Goal: Check status: Check status

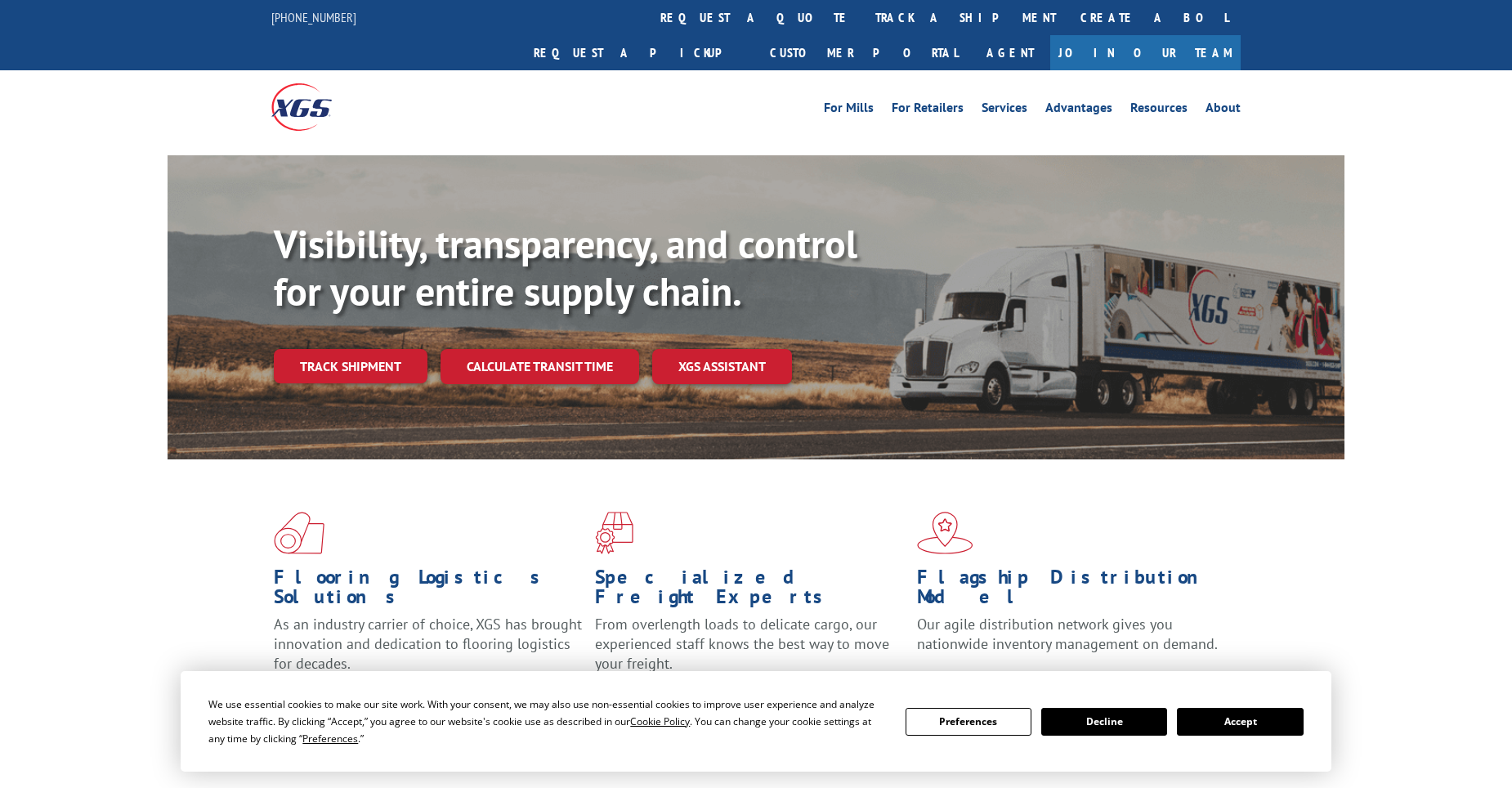
click at [863, 31] on link "track a shipment" at bounding box center [965, 17] width 205 height 35
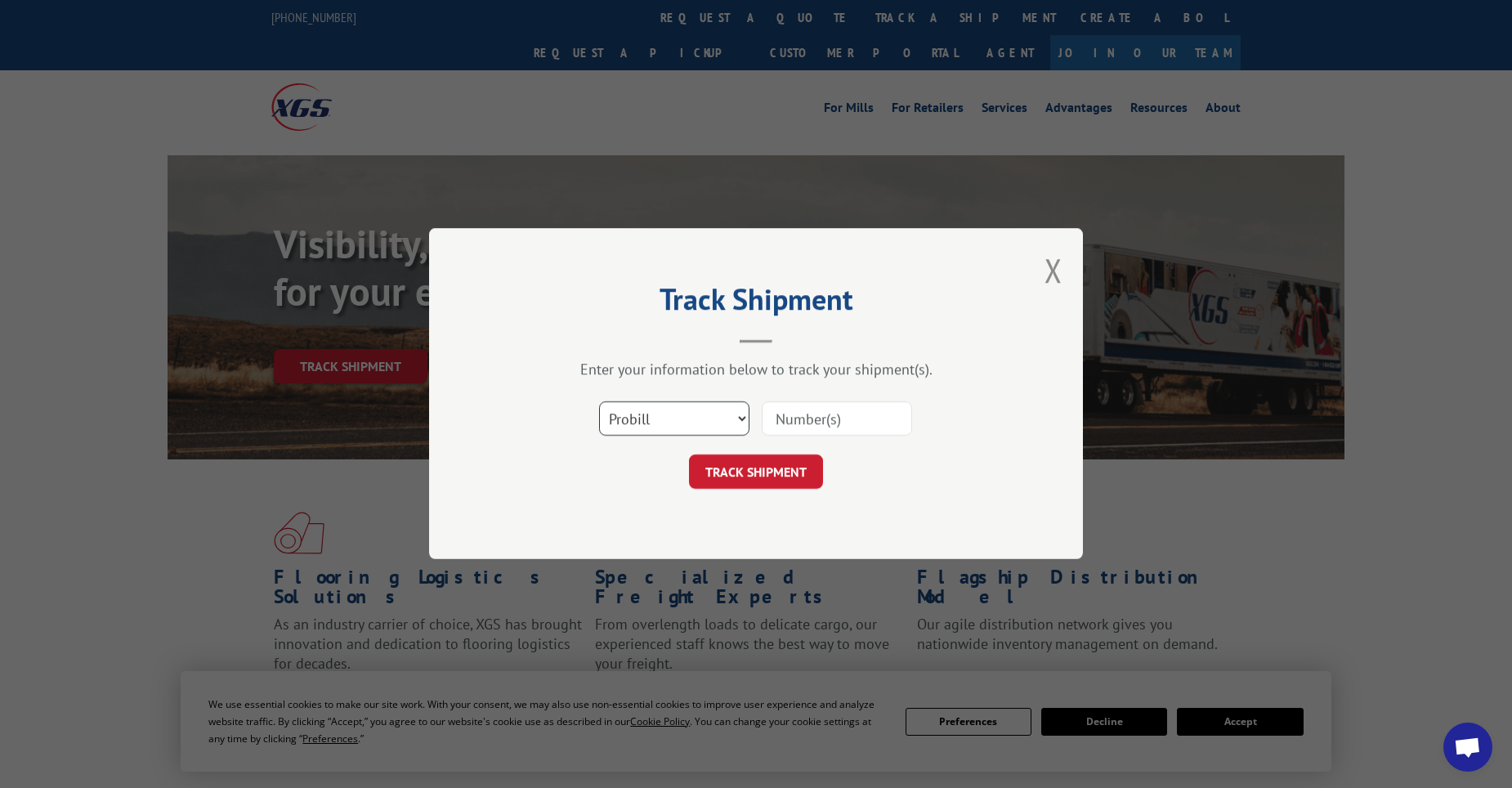
click at [700, 418] on select "Select category... Probill BOL PO" at bounding box center [674, 419] width 151 height 34
select select "po"
click at [599, 402] on select "Select category... Probill BOL PO" at bounding box center [674, 419] width 151 height 34
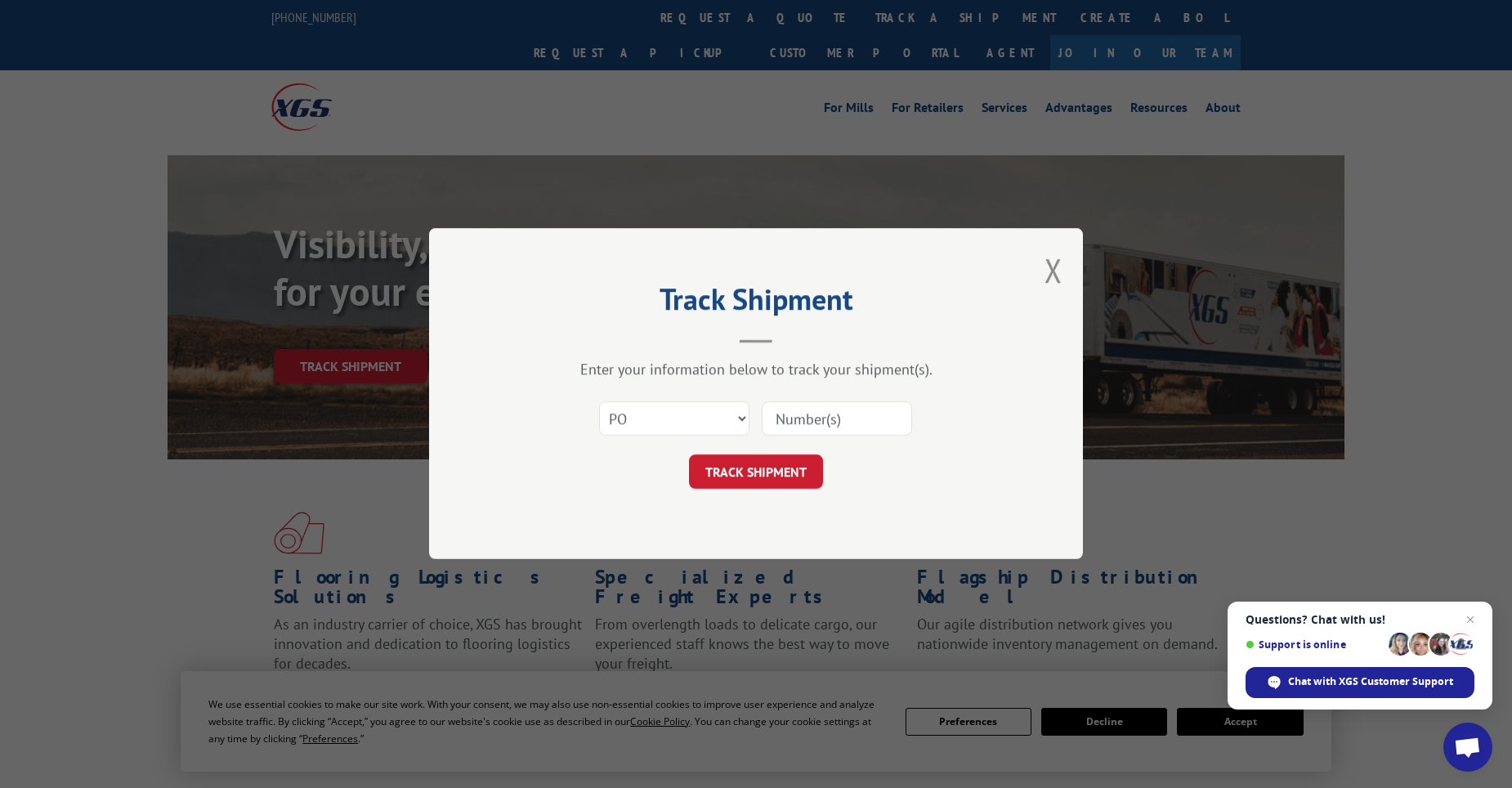
click at [857, 430] on input at bounding box center [837, 419] width 151 height 34
paste input "11519841"
type input "11519841"
click at [775, 476] on button "TRACK SHIPMENT" at bounding box center [756, 472] width 134 height 34
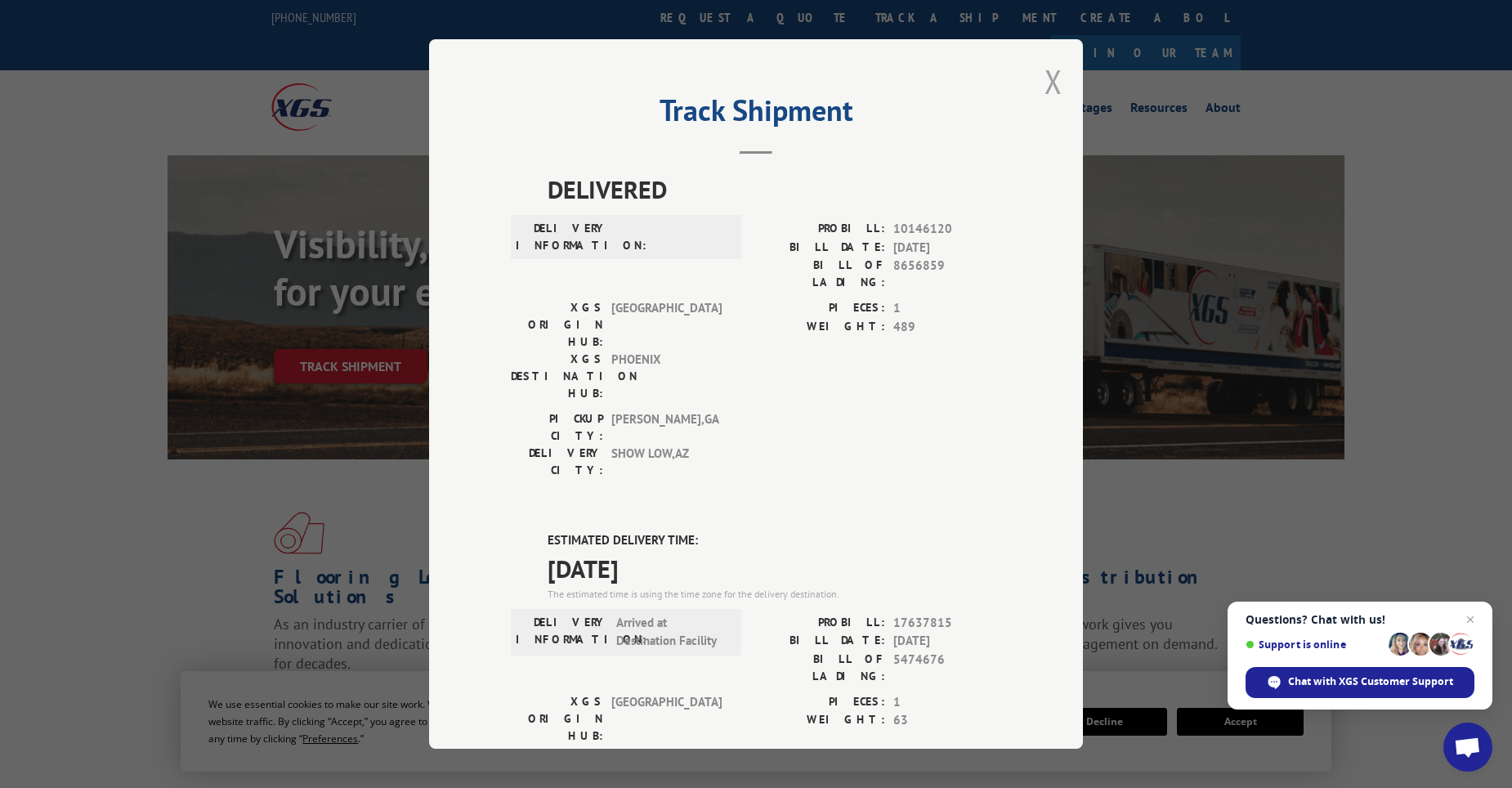
click at [1050, 84] on button "Close modal" at bounding box center [1053, 81] width 18 height 43
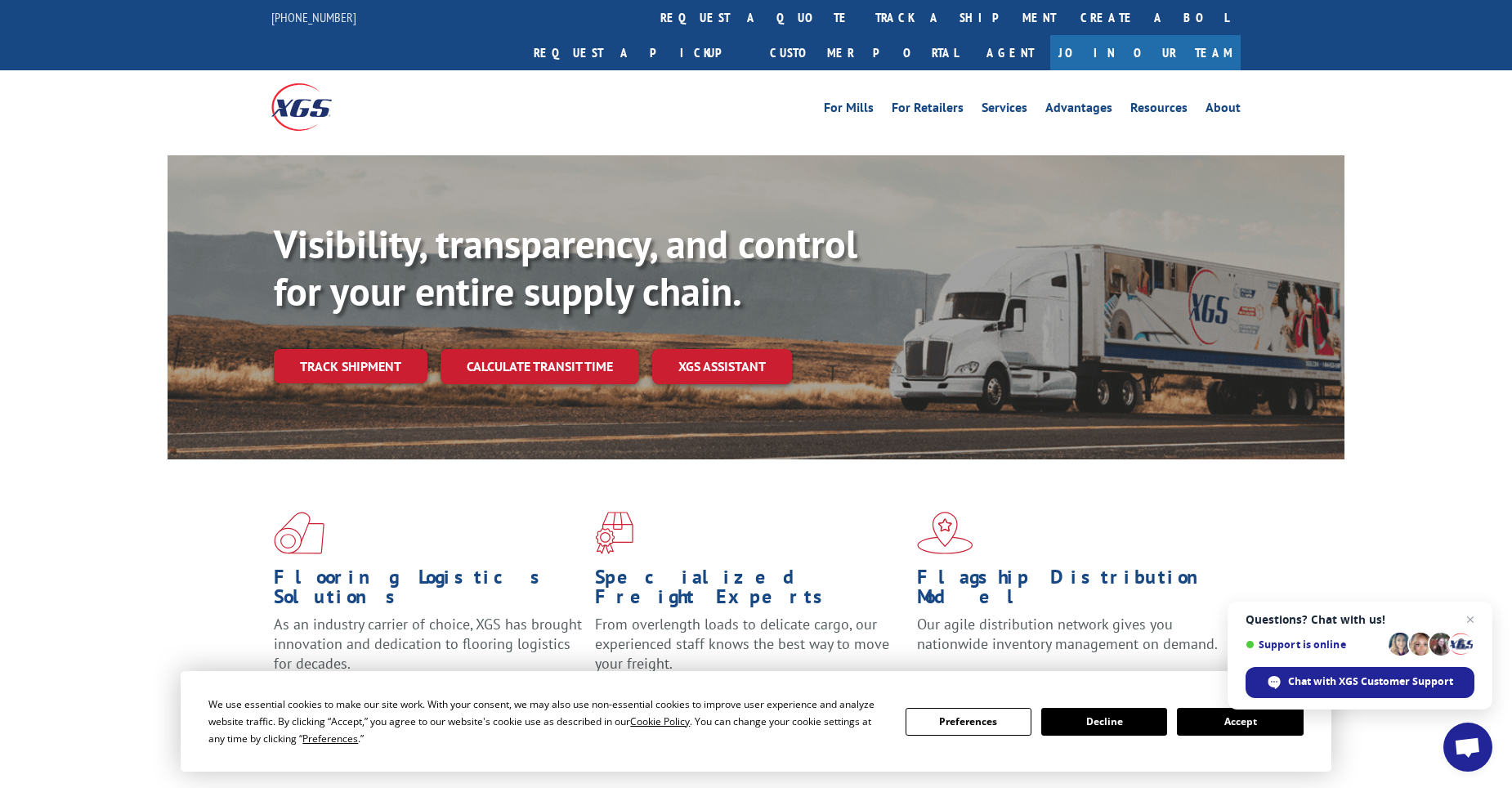
click at [863, 15] on link "track a shipment" at bounding box center [965, 17] width 205 height 35
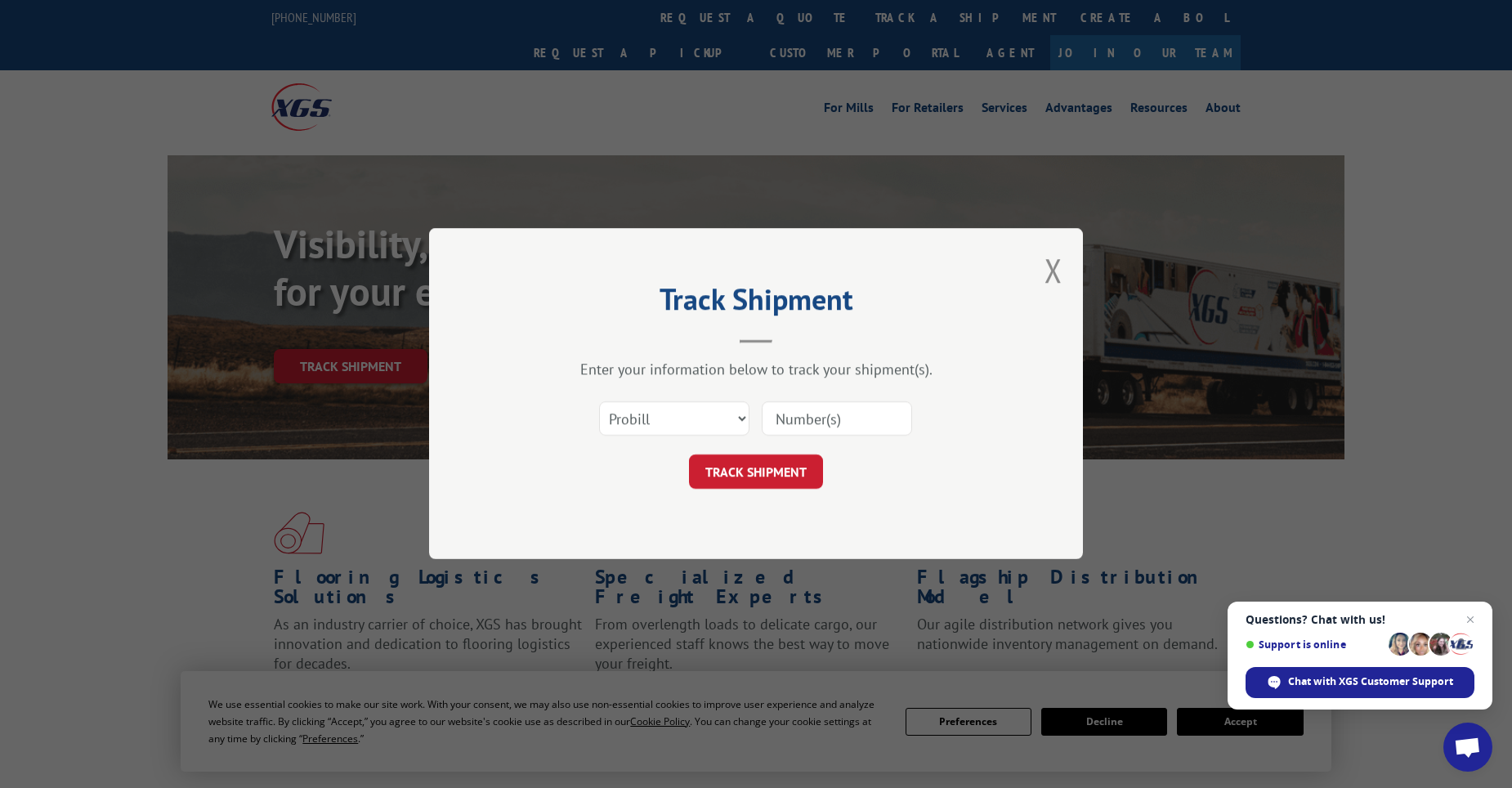
click at [710, 394] on div "Select category... Probill BOL PO" at bounding box center [756, 419] width 490 height 54
click at [715, 425] on select "Select category... Probill BOL PO" at bounding box center [674, 419] width 151 height 34
select select "po"
click at [599, 402] on select "Select category... Probill BOL PO" at bounding box center [674, 419] width 151 height 34
click at [786, 415] on input at bounding box center [837, 419] width 151 height 34
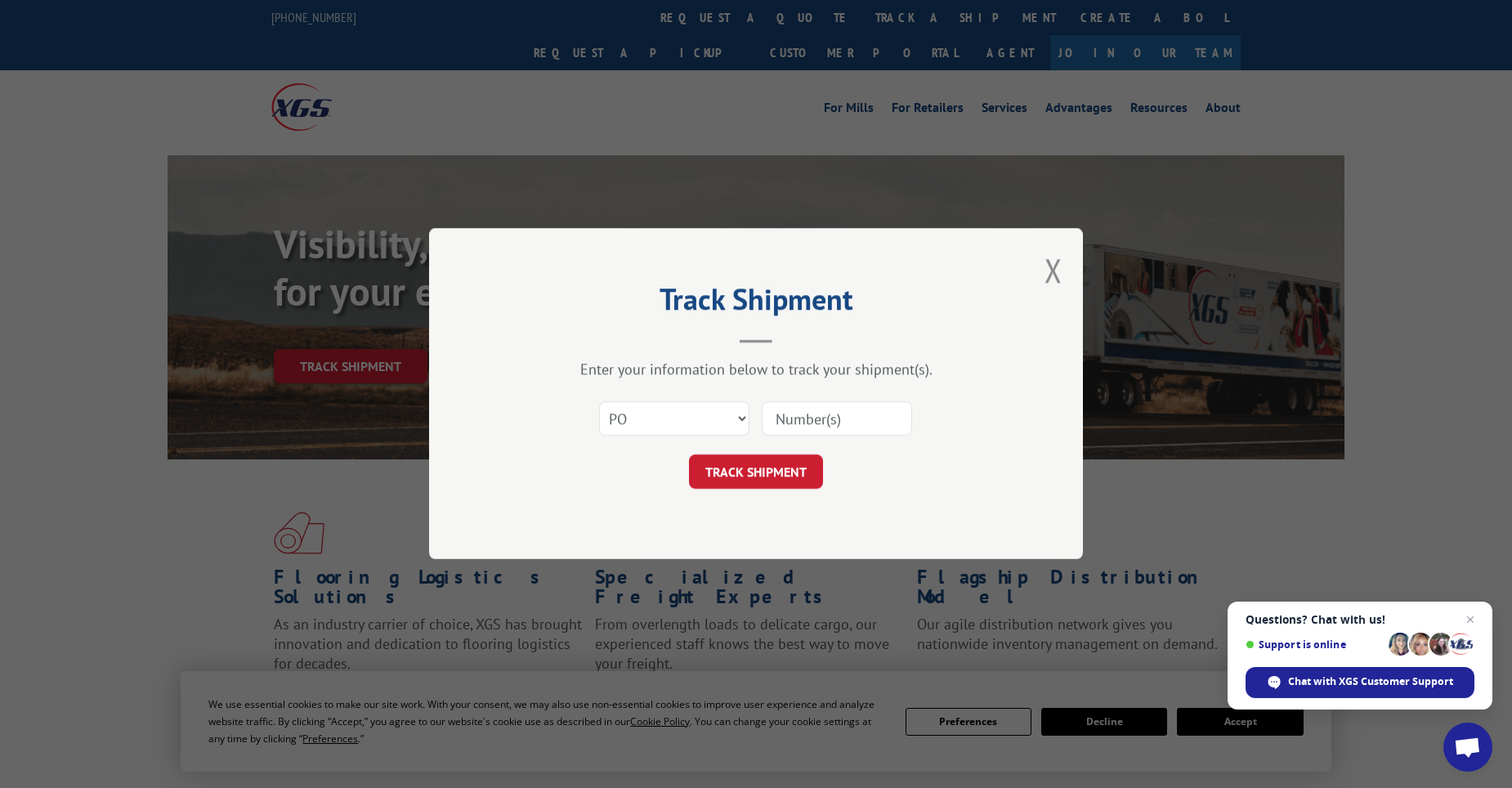
paste input "11519970"
type input "11519970"
click at [746, 478] on button "TRACK SHIPMENT" at bounding box center [756, 472] width 134 height 34
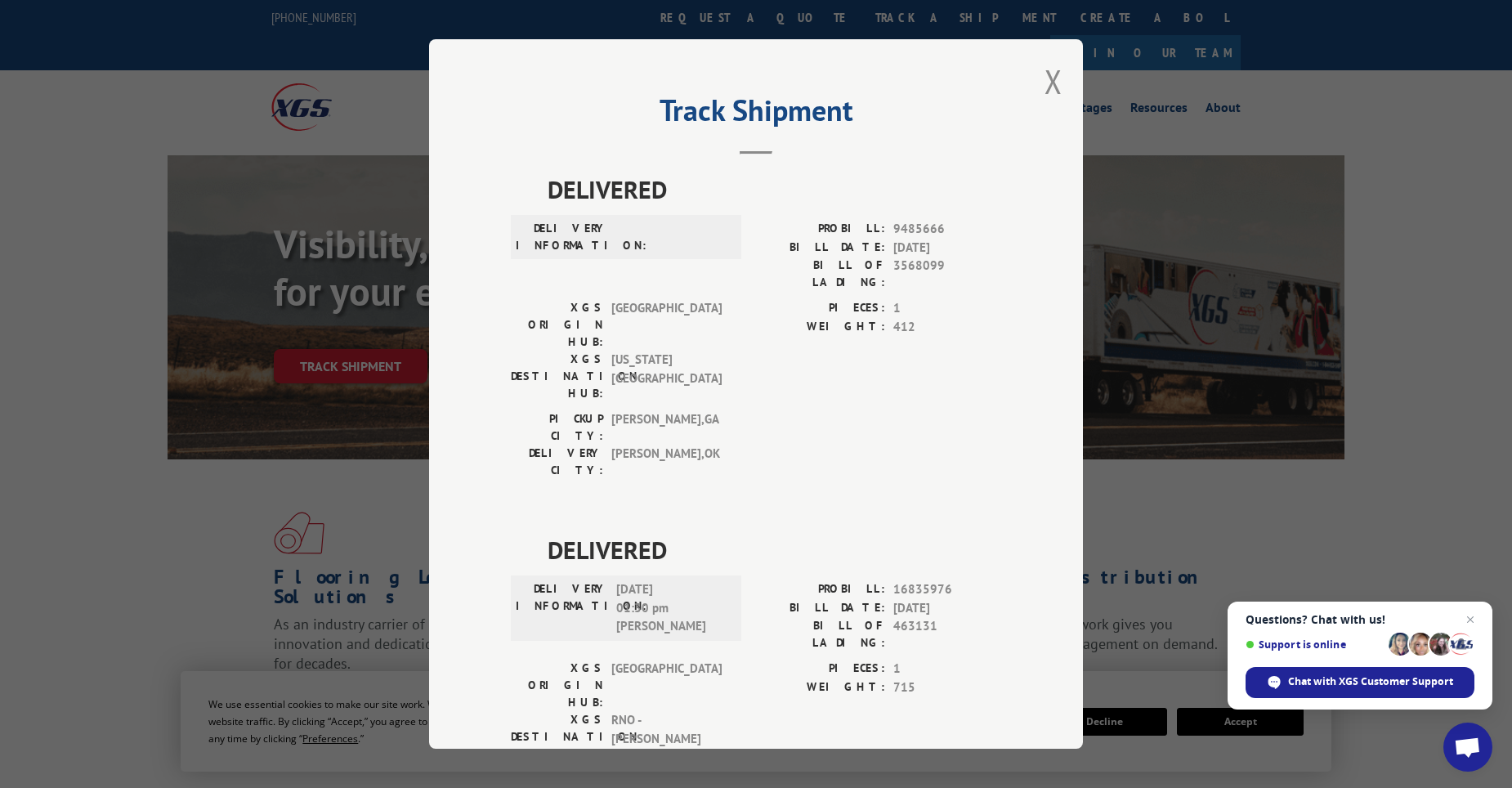
click at [1048, 93] on button "Close modal" at bounding box center [1053, 81] width 18 height 43
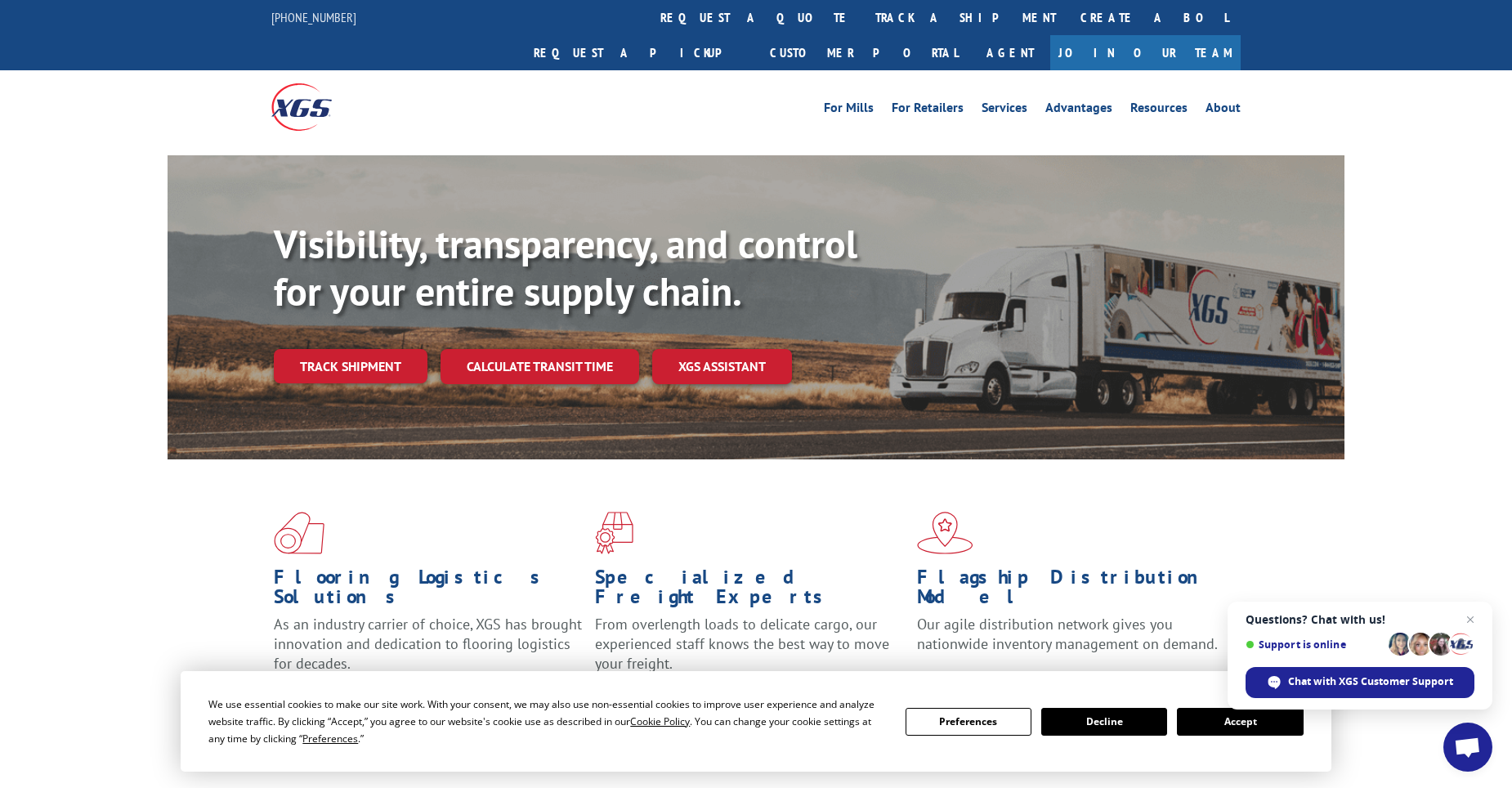
drag, startPoint x: 731, startPoint y: 9, endPoint x: 716, endPoint y: 34, distance: 29.2
click at [863, 9] on link "track a shipment" at bounding box center [965, 17] width 205 height 35
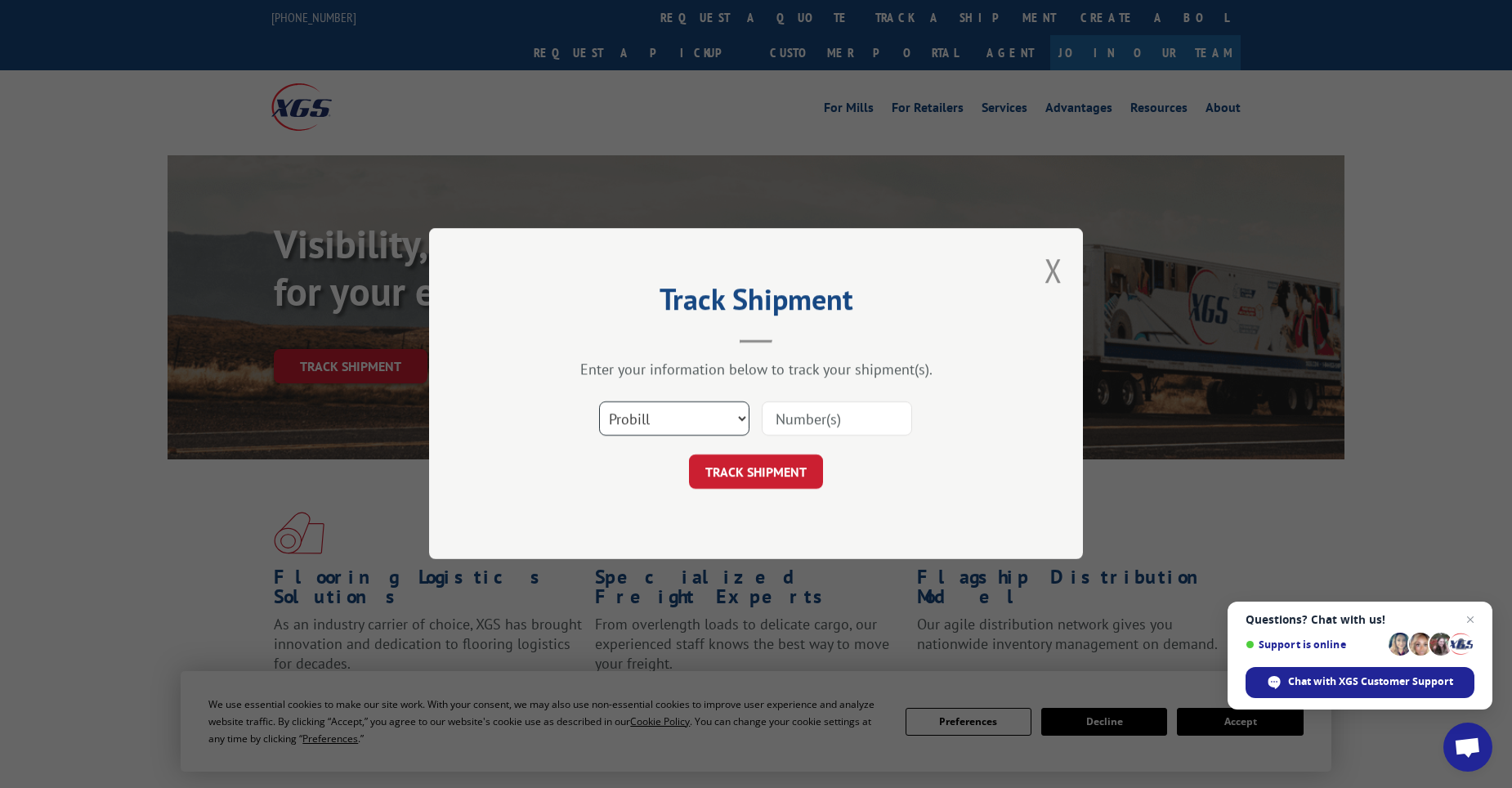
click at [681, 423] on select "Select category... Probill BOL PO" at bounding box center [674, 419] width 151 height 34
select select "po"
click at [599, 402] on select "Select category... Probill BOL PO" at bounding box center [674, 419] width 151 height 34
click at [834, 415] on input at bounding box center [837, 419] width 151 height 34
click at [863, 415] on input at bounding box center [837, 419] width 151 height 34
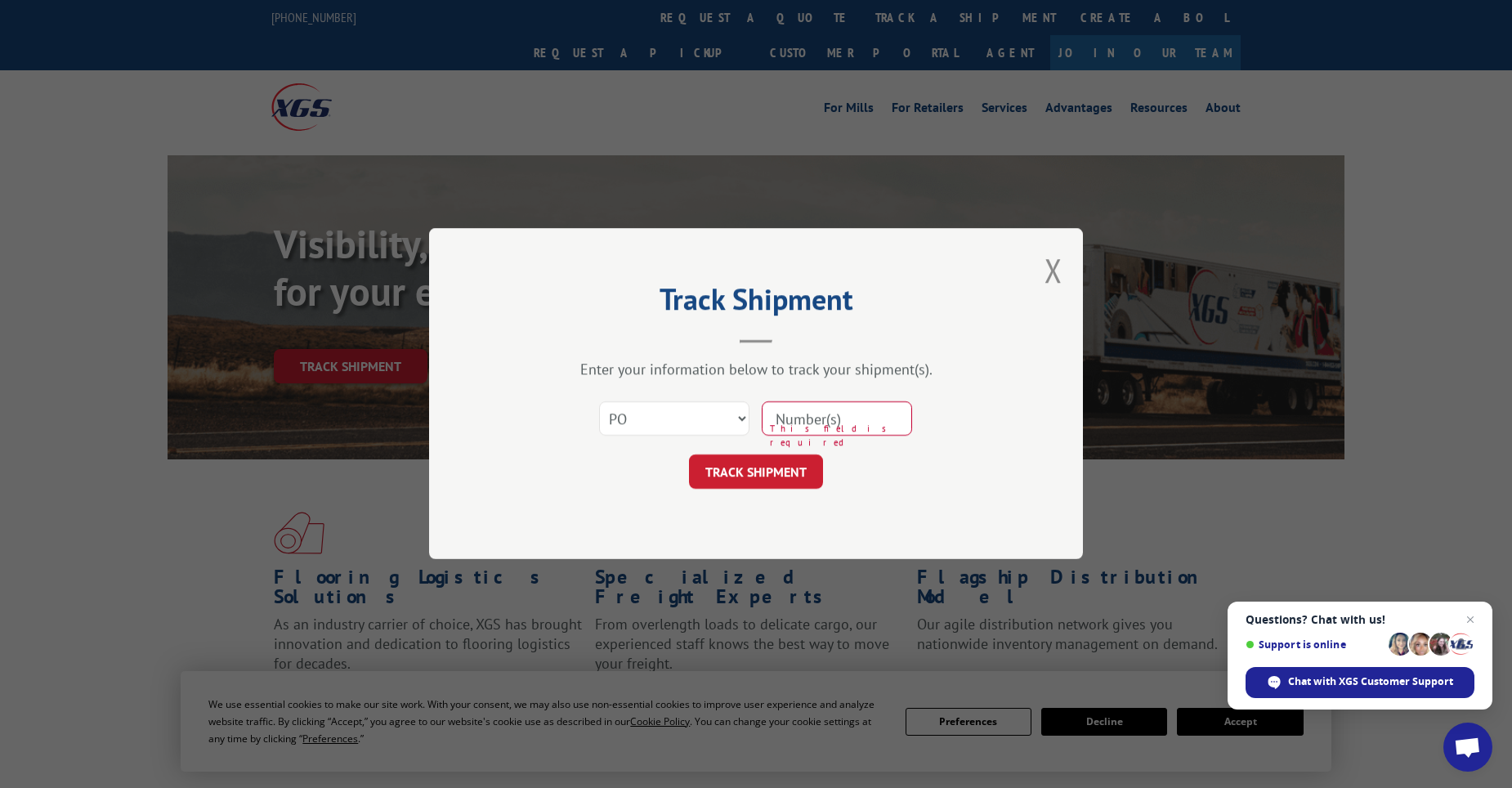
paste input "11519869"
type input "11519869"
click at [764, 464] on button "TRACK SHIPMENT" at bounding box center [756, 472] width 134 height 34
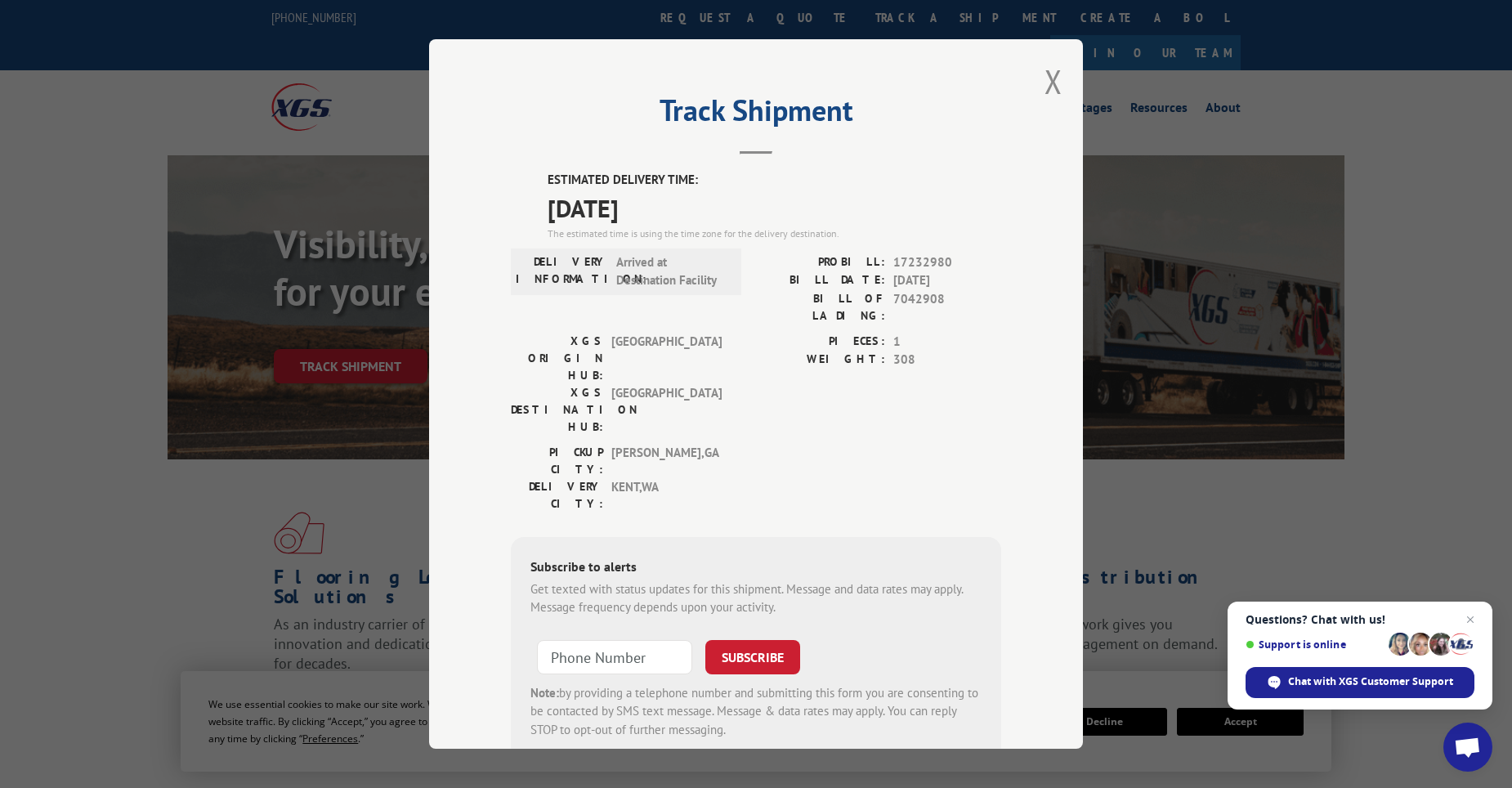
drag, startPoint x: 1046, startPoint y: 86, endPoint x: 1037, endPoint y: 87, distance: 9.1
click at [1046, 87] on button "Close modal" at bounding box center [1053, 81] width 18 height 43
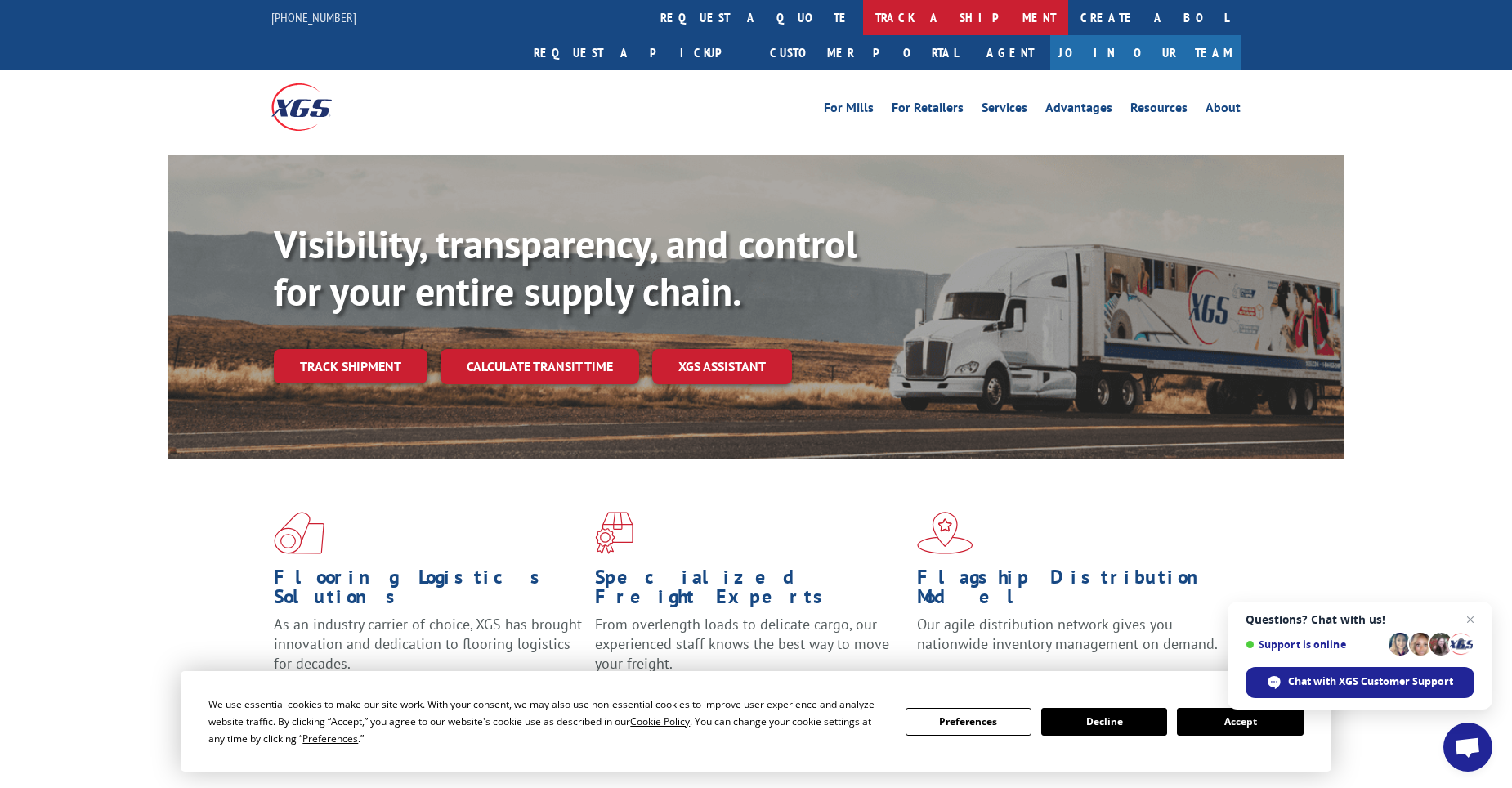
click at [863, 24] on link "track a shipment" at bounding box center [965, 17] width 205 height 35
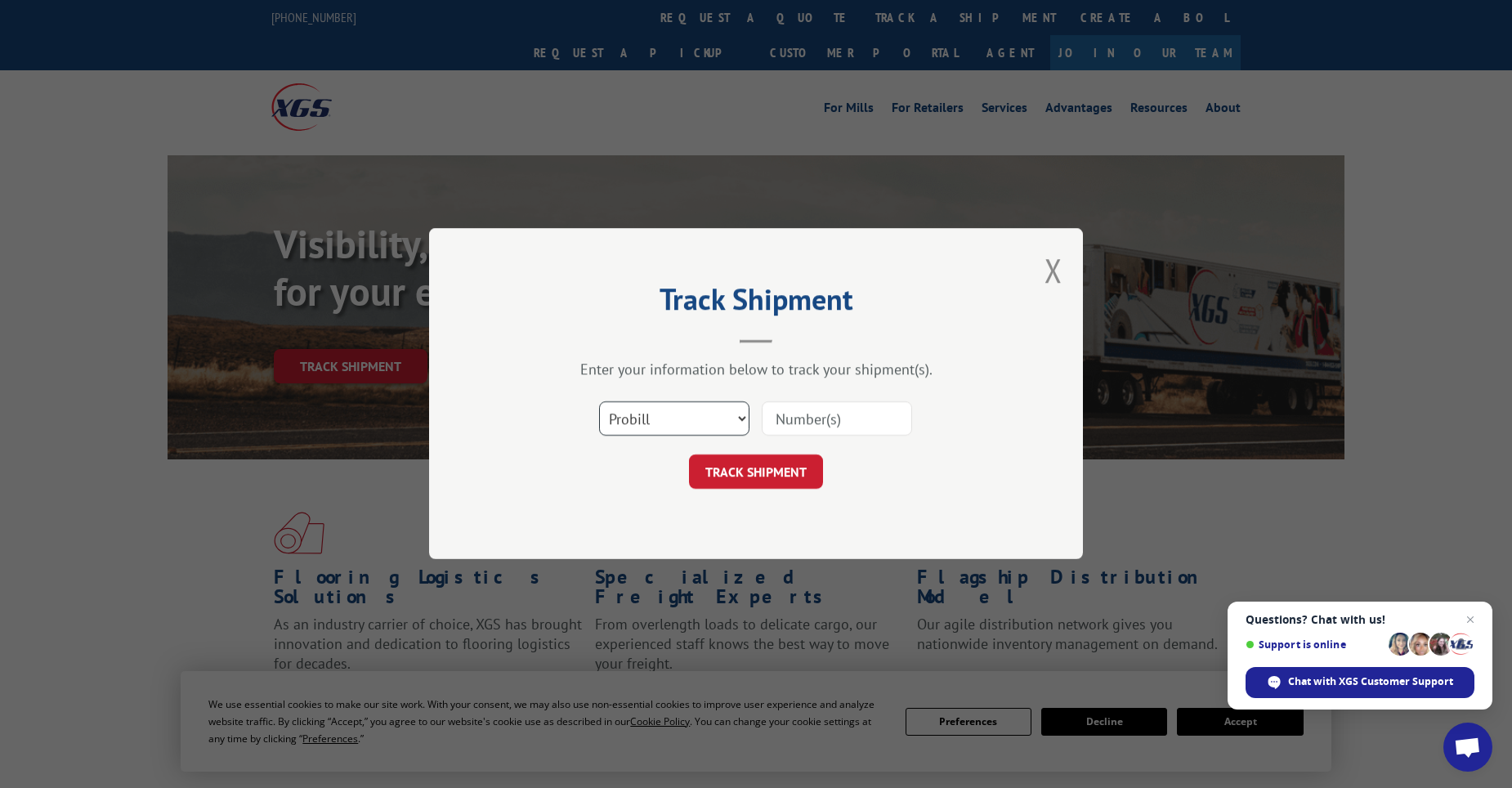
drag, startPoint x: 703, startPoint y: 419, endPoint x: 699, endPoint y: 428, distance: 9.8
click at [704, 419] on select "Select category... Probill BOL PO" at bounding box center [674, 419] width 151 height 34
select select "po"
click at [599, 402] on select "Select category... Probill BOL PO" at bounding box center [674, 419] width 151 height 34
click at [877, 423] on input at bounding box center [837, 419] width 151 height 34
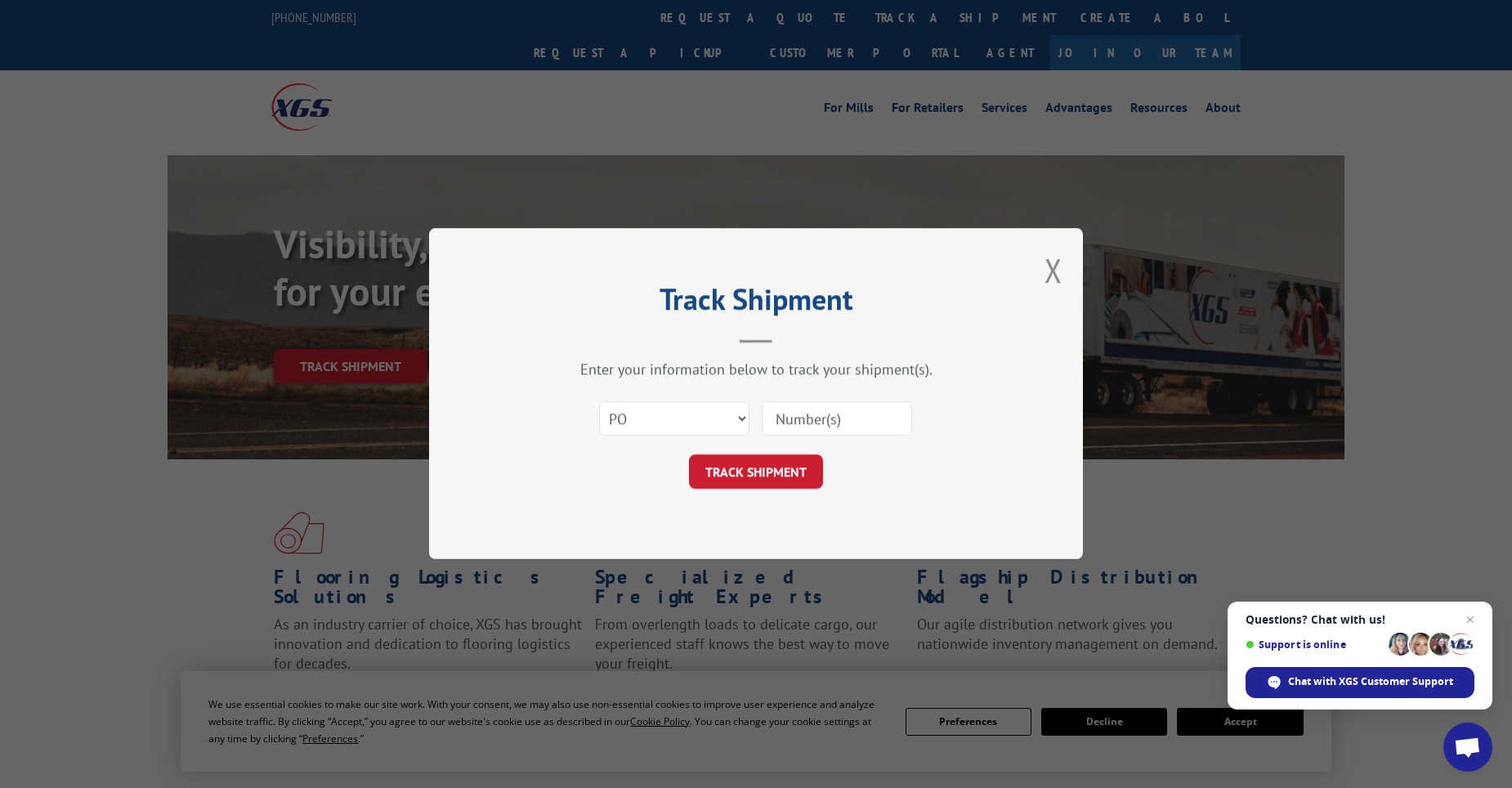
paste input "04549242"
type input "04549242"
click at [762, 476] on button "TRACK SHIPMENT" at bounding box center [756, 472] width 134 height 34
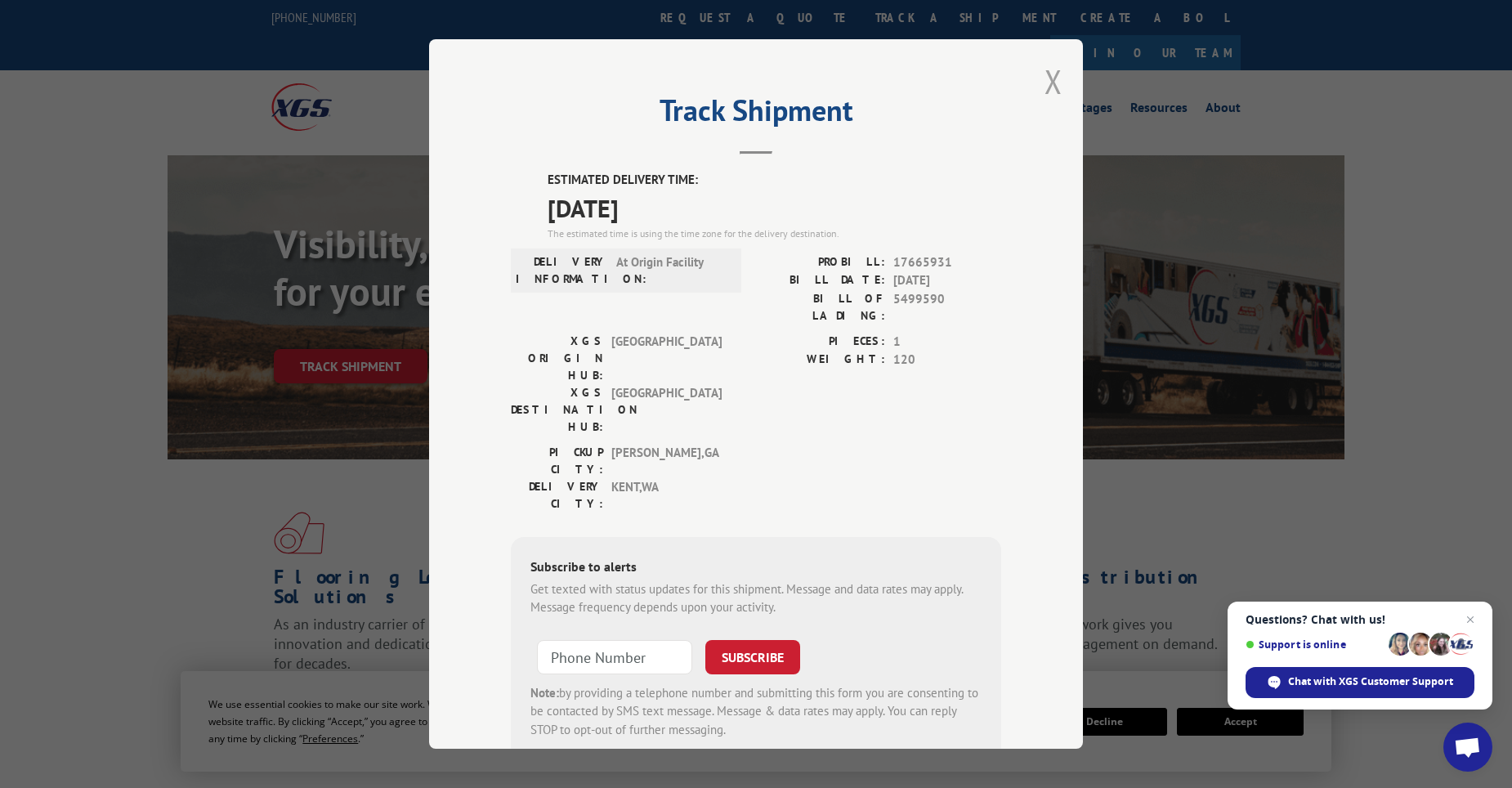
click at [1054, 90] on button "Close modal" at bounding box center [1053, 81] width 18 height 43
